Goal: Transaction & Acquisition: Download file/media

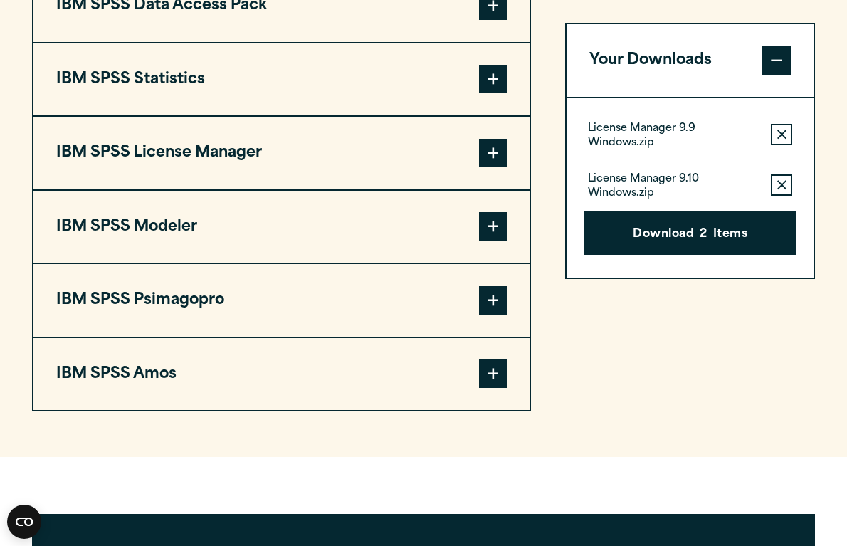
scroll to position [1199, 0]
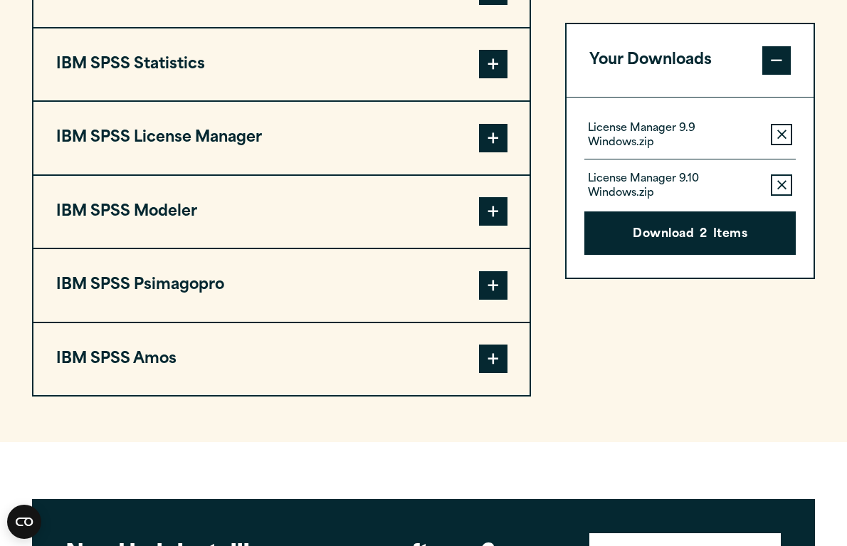
click at [491, 357] on span at bounding box center [493, 359] width 28 height 28
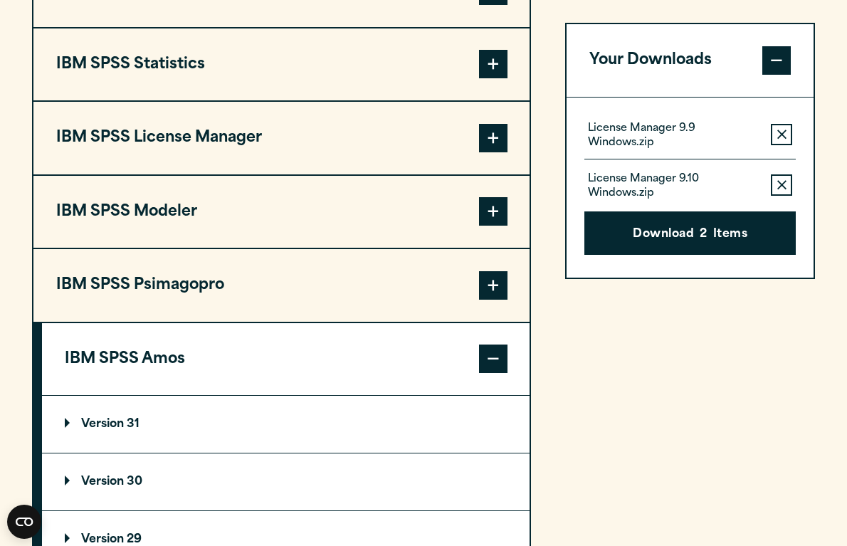
click at [67, 480] on p "Version 30" at bounding box center [104, 481] width 78 height 11
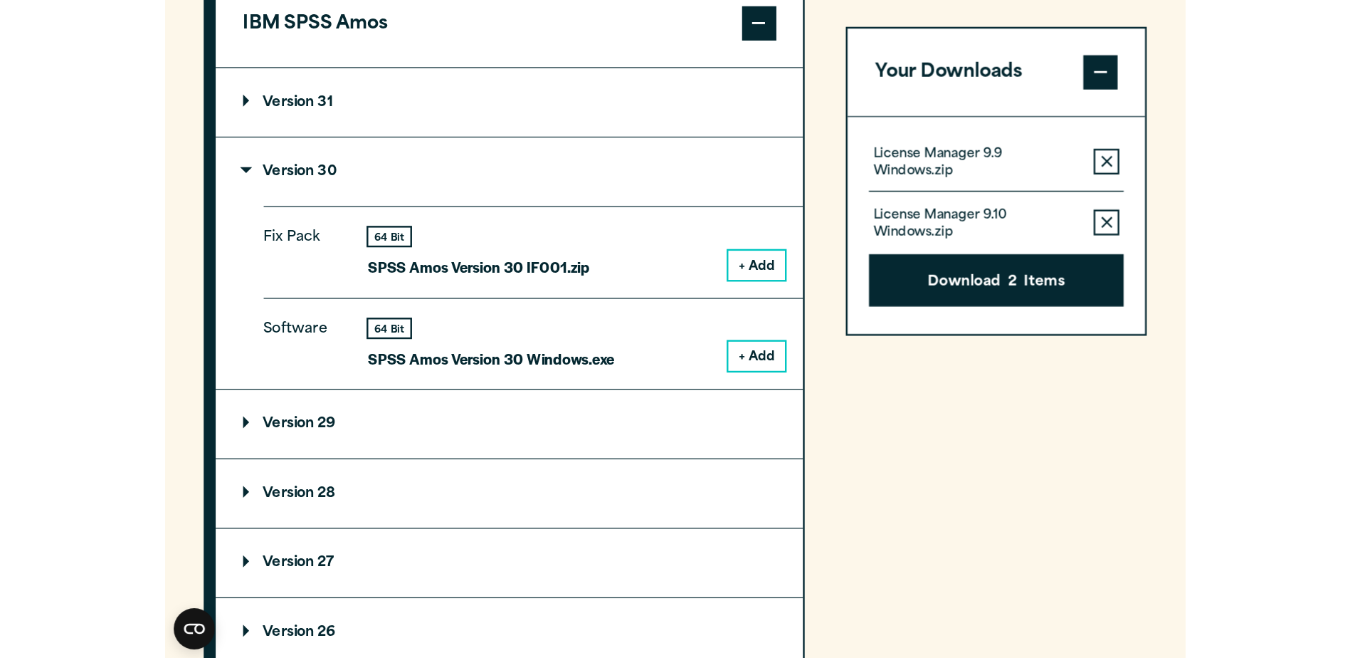
scroll to position [1555, 0]
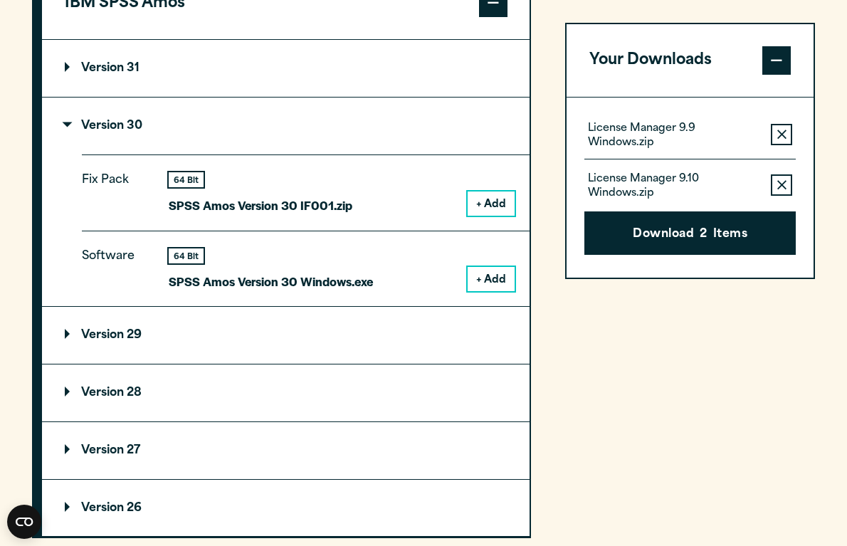
click at [65, 70] on p "Version 31" at bounding box center [102, 68] width 75 height 11
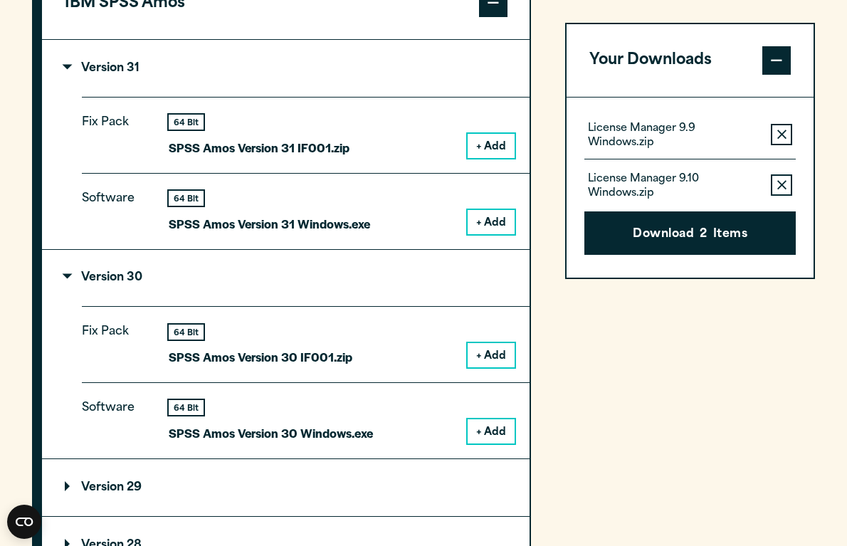
click at [502, 361] on button "+ Add" at bounding box center [491, 355] width 47 height 24
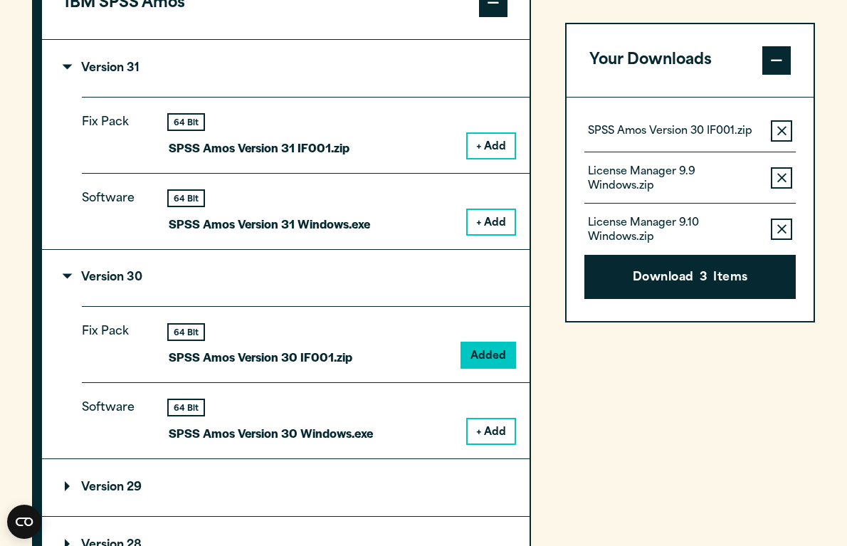
click at [491, 146] on button "+ Add" at bounding box center [491, 146] width 47 height 24
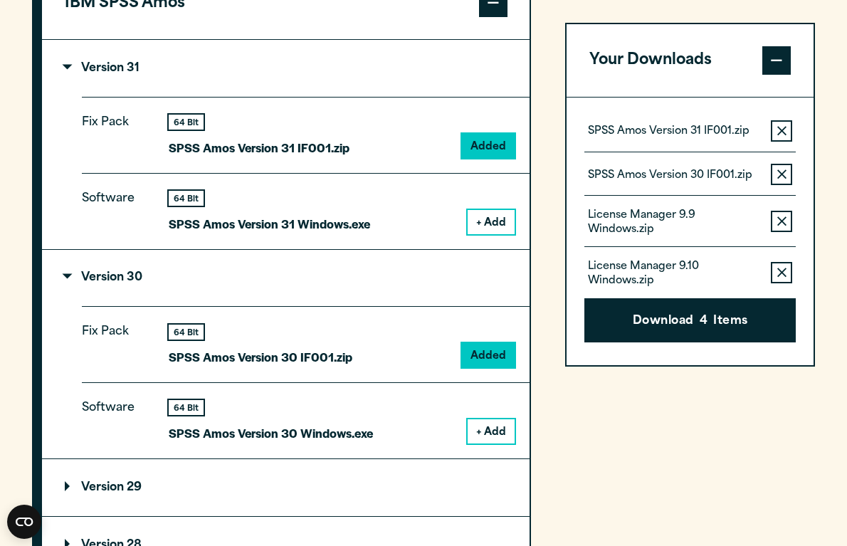
click at [782, 222] on icon "button" at bounding box center [781, 221] width 9 height 9
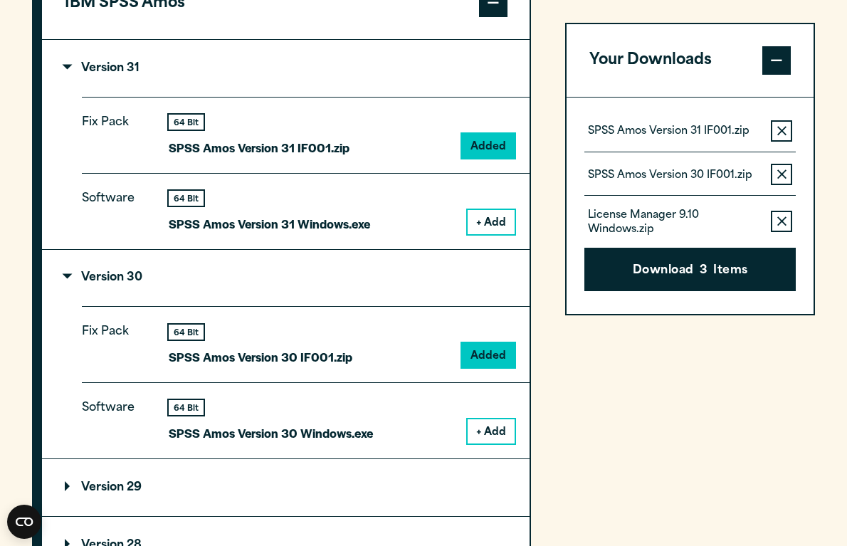
click at [792, 218] on button "Remove this item from your software download list" at bounding box center [781, 221] width 21 height 21
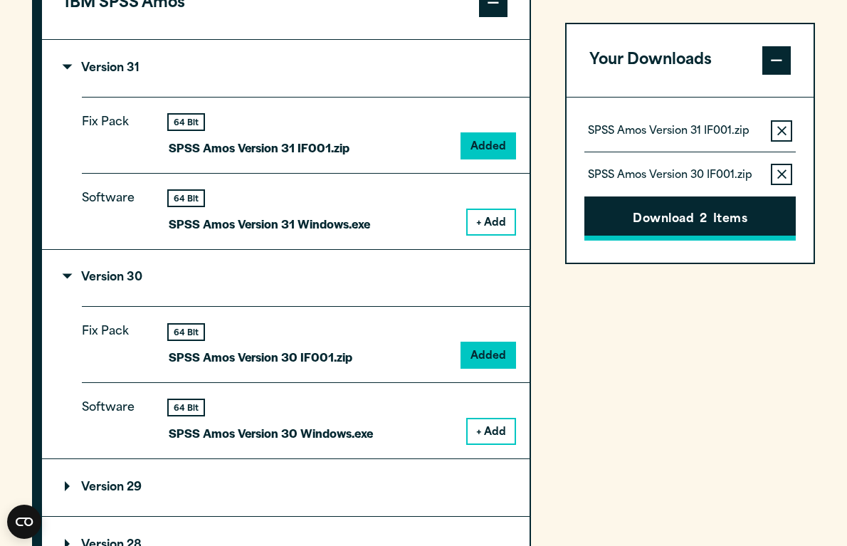
click at [727, 221] on button "Download 2 Items" at bounding box center [689, 218] width 211 height 44
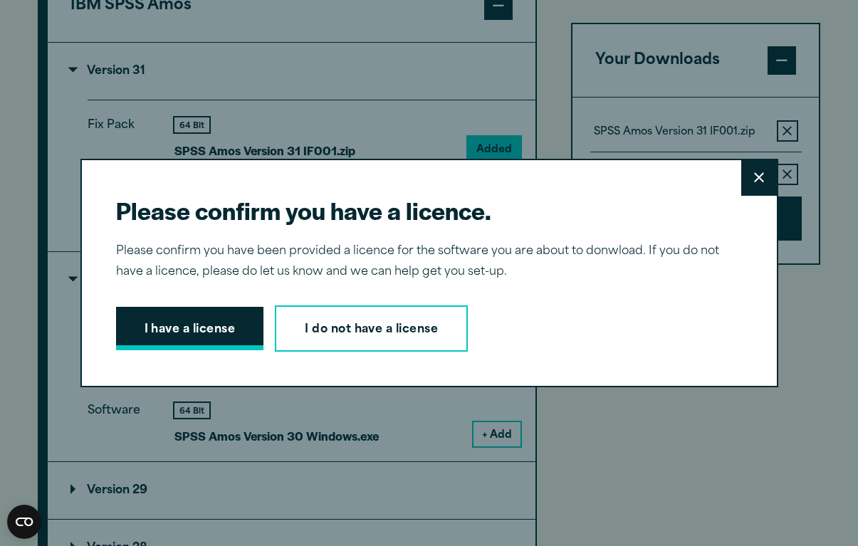
click at [208, 343] on button "I have a license" at bounding box center [190, 329] width 148 height 44
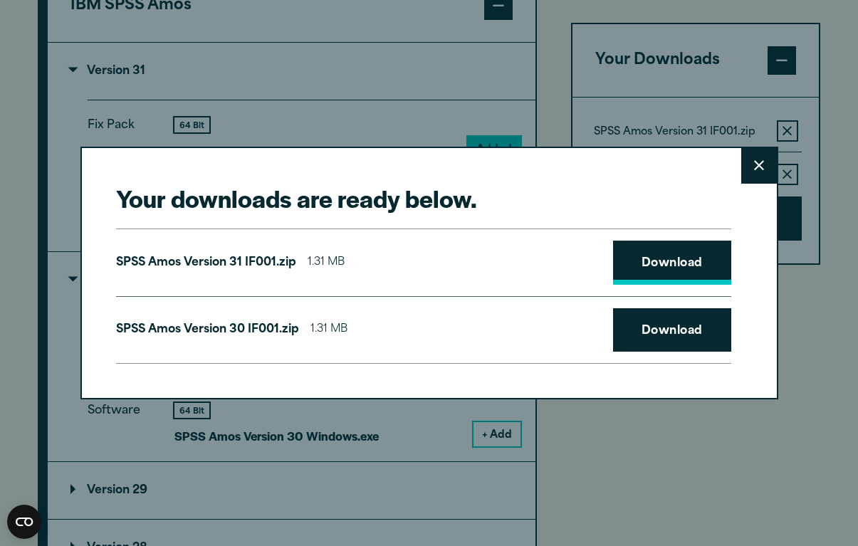
click at [647, 264] on link "Download" at bounding box center [672, 263] width 118 height 44
click at [680, 326] on link "Download" at bounding box center [672, 330] width 118 height 44
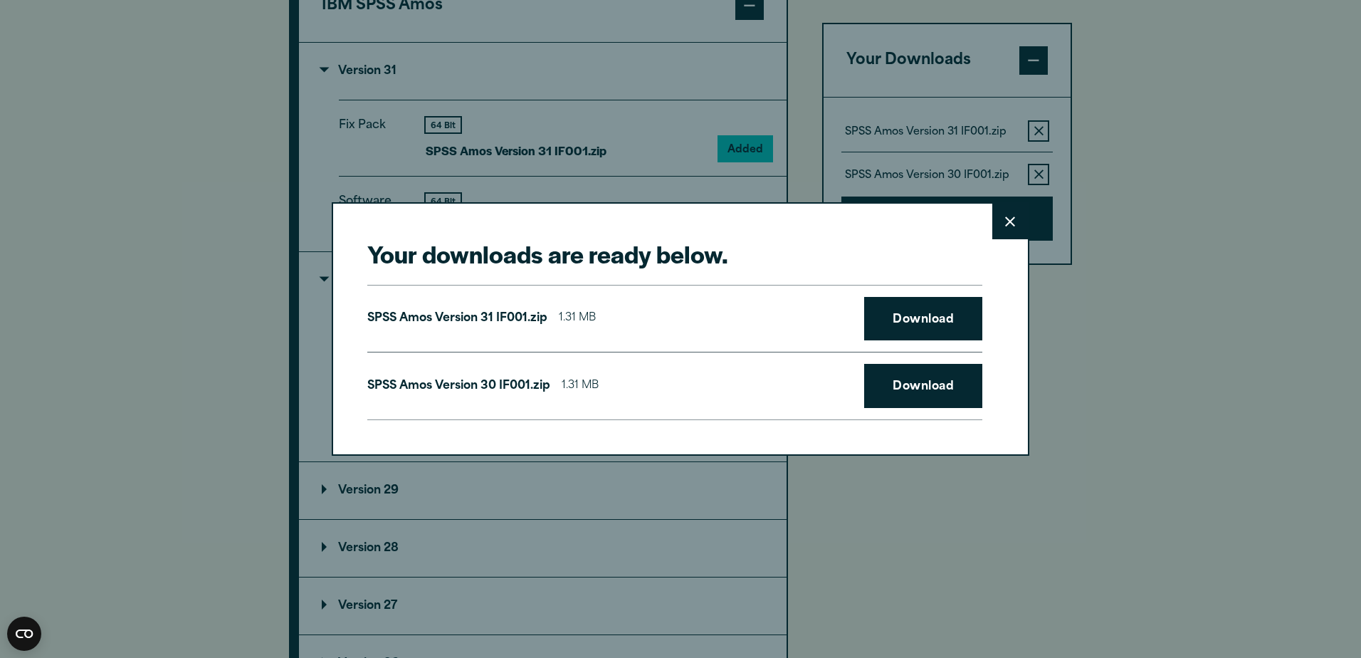
click at [846, 226] on button "Close" at bounding box center [1010, 222] width 36 height 36
